Goal: Transaction & Acquisition: Download file/media

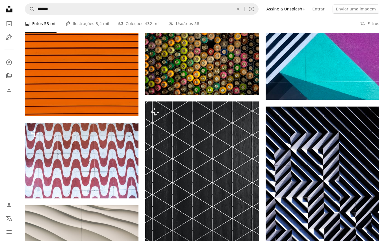
scroll to position [14169, 0]
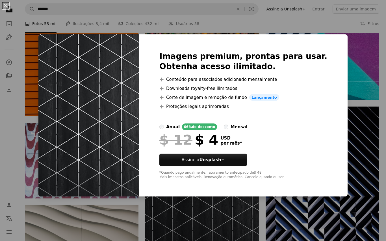
click at [355, 106] on div "An X shape Imagens premium, prontas para usar. Obtenha acesso ilimitado. A plus…" at bounding box center [193, 120] width 386 height 241
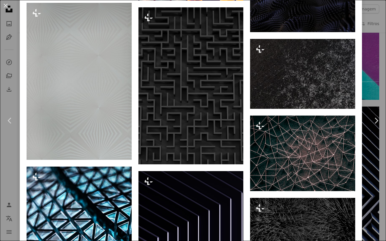
scroll to position [6406, 0]
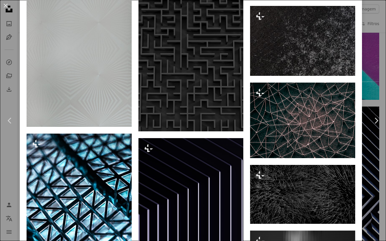
click at [216, 132] on img at bounding box center [190, 53] width 105 height 158
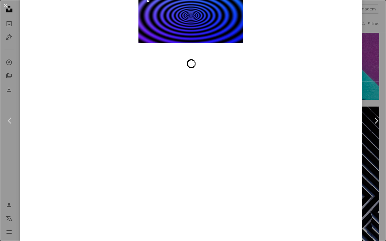
scroll to position [7692, 0]
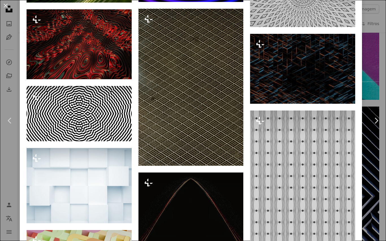
click at [316, 104] on img at bounding box center [302, 69] width 105 height 70
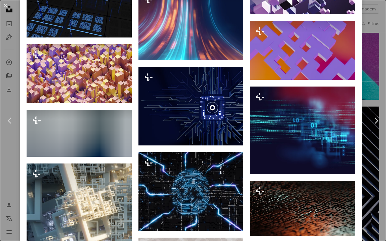
scroll to position [5994, 0]
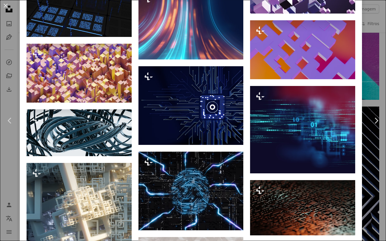
click at [384, 81] on div "An X shape Chevron left Chevron right [PERSON_NAME] Para Unsplash+ A heart A pl…" at bounding box center [193, 120] width 386 height 241
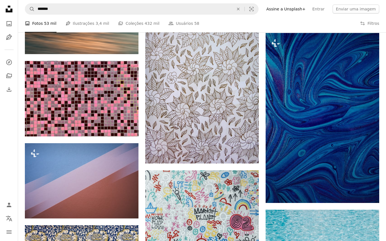
scroll to position [16143, 0]
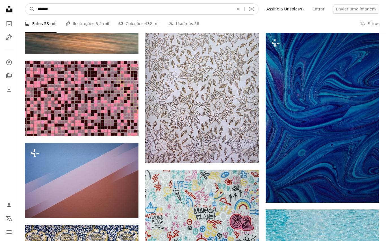
click at [81, 7] on input "*******" at bounding box center [133, 9] width 197 height 11
type input "**********"
click at [30, 9] on button "A magnifying glass" at bounding box center [30, 9] width 10 height 11
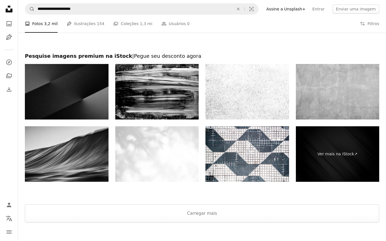
click at [292, 215] on button "Carregar mais" at bounding box center [202, 214] width 354 height 18
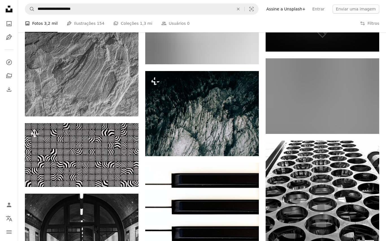
scroll to position [3126, 0]
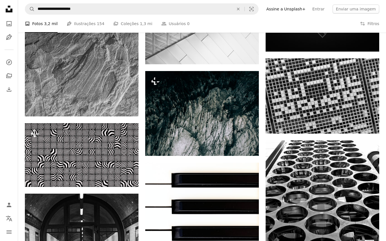
click at [225, 126] on img at bounding box center [202, 113] width 114 height 85
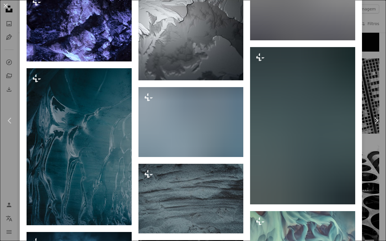
scroll to position [2366, 0]
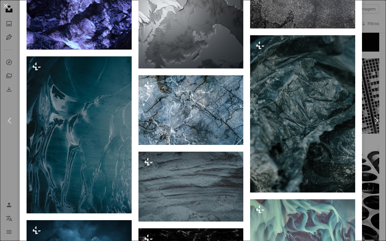
click at [380, 124] on link "Chevron right" at bounding box center [376, 121] width 20 height 54
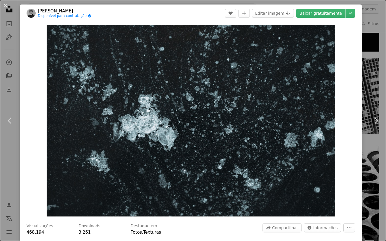
click at [380, 24] on div "An X shape Chevron left Chevron right [PERSON_NAME] Disponível para contratação…" at bounding box center [193, 120] width 386 height 241
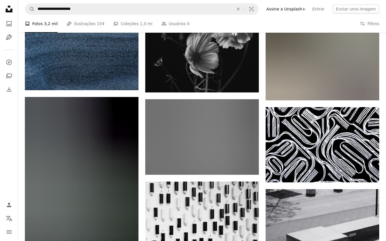
scroll to position [5576, 0]
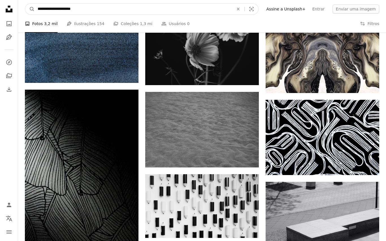
click at [103, 8] on input "**********" at bounding box center [133, 9] width 197 height 11
type input "**********"
click at [30, 9] on button "A magnifying glass" at bounding box center [30, 9] width 10 height 11
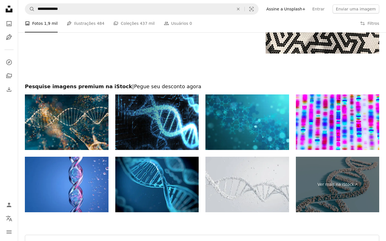
scroll to position [996, 0]
click at [344, 184] on link "Ver mais na iStock ↗" at bounding box center [338, 185] width 84 height 56
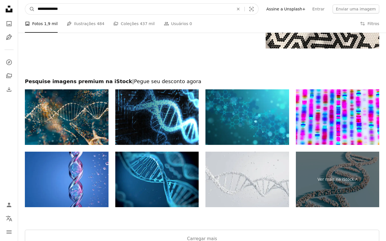
click at [77, 11] on input "**********" at bounding box center [133, 9] width 197 height 11
type input "*"
type input "**********"
click at [30, 9] on button "A magnifying glass" at bounding box center [30, 9] width 10 height 11
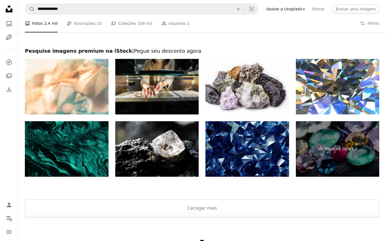
scroll to position [938, 0]
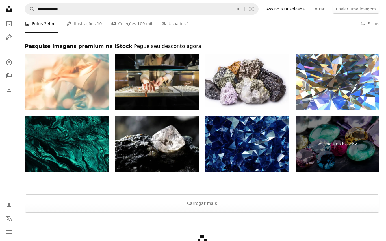
click at [244, 203] on button "Carregar mais" at bounding box center [202, 204] width 354 height 18
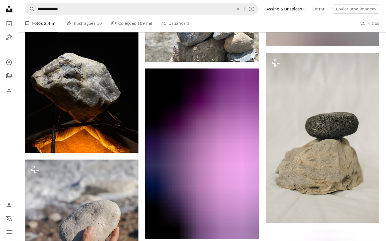
scroll to position [6009, 0]
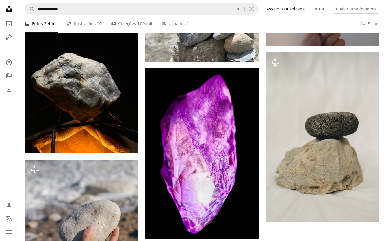
click at [228, 197] on img at bounding box center [202, 154] width 114 height 171
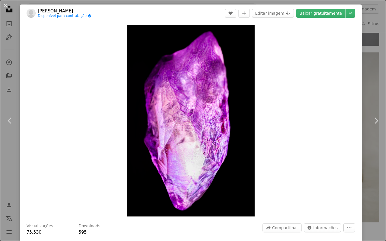
click at [355, 12] on icon "Chevron down" at bounding box center [350, 13] width 9 height 7
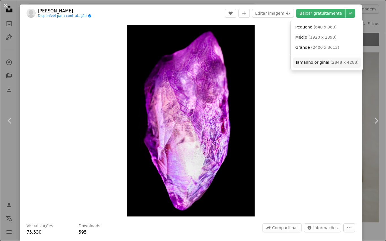
click at [339, 62] on span "( 2848 x 4288 )" at bounding box center [344, 62] width 28 height 5
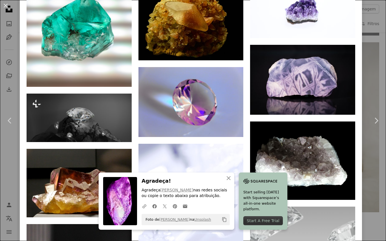
scroll to position [2064, 0]
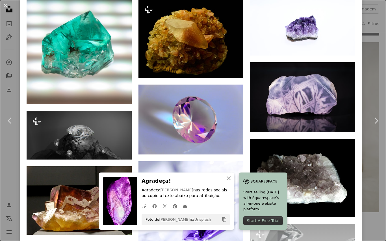
click at [204, 78] on img at bounding box center [190, 38] width 105 height 78
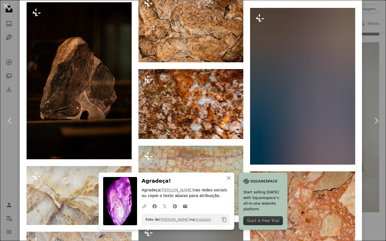
scroll to position [750, 0]
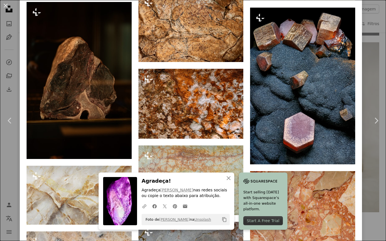
click at [376, 75] on div "An X shape Chevron left Chevron right An X shape Fechar Agradeça! Agradeça [PER…" at bounding box center [193, 120] width 386 height 241
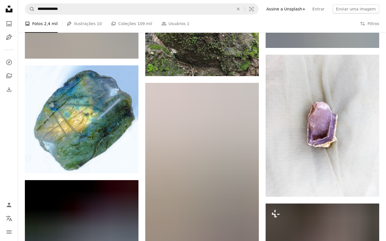
scroll to position [8439, 0]
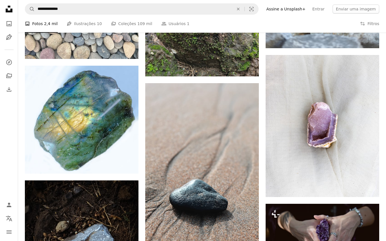
click at [71, 124] on img at bounding box center [82, 120] width 114 height 108
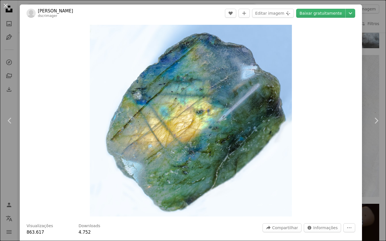
scroll to position [113, 0]
